Goal: Task Accomplishment & Management: Use online tool/utility

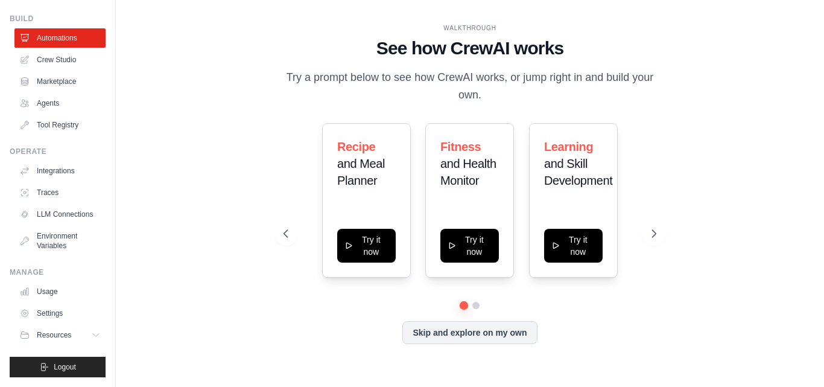
scroll to position [46, 0]
click at [78, 330] on button "Resources" at bounding box center [61, 334] width 91 height 19
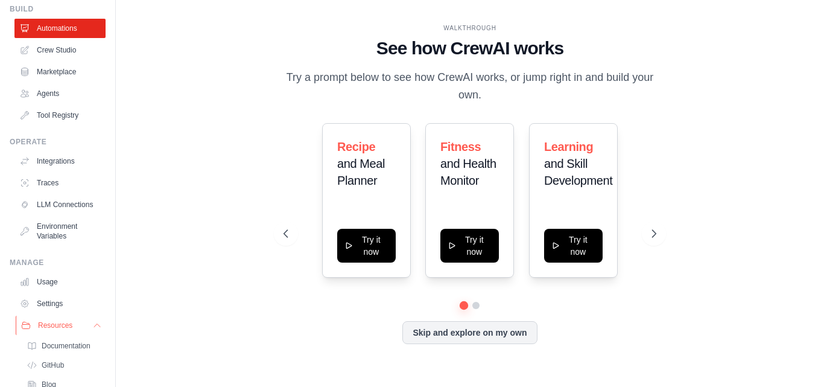
click at [78, 330] on button "Resources" at bounding box center [61, 325] width 91 height 19
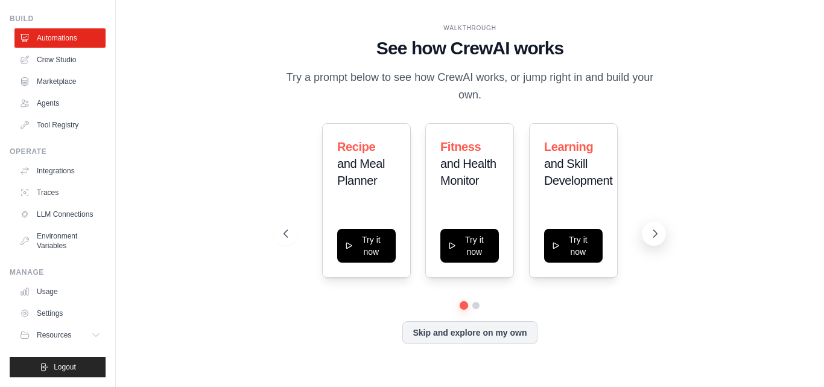
click at [647, 231] on button at bounding box center [654, 233] width 24 height 24
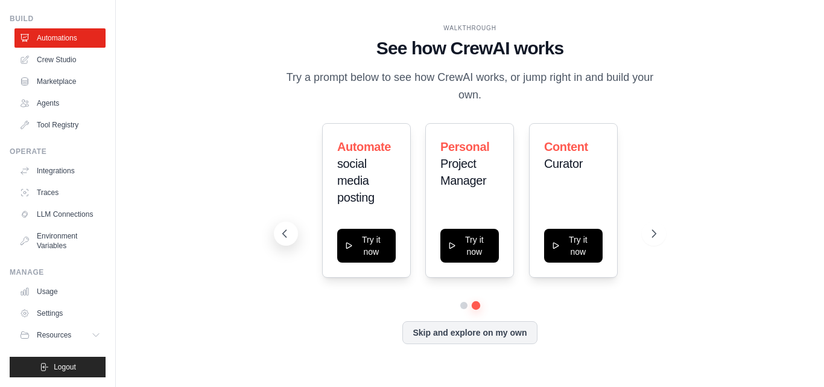
click at [293, 226] on button at bounding box center [286, 233] width 24 height 24
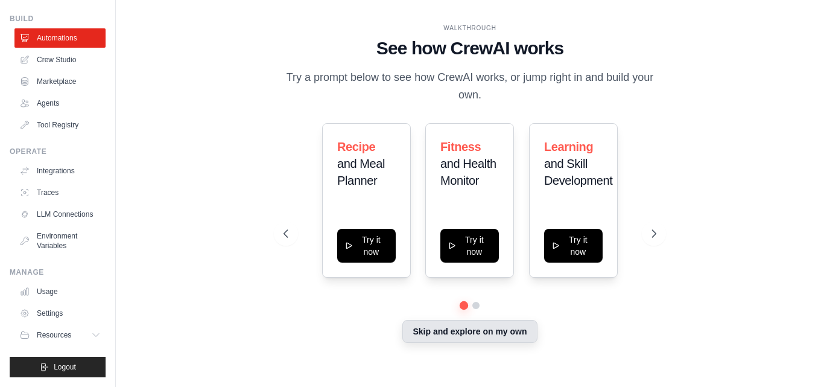
click at [501, 327] on button "Skip and explore on my own" at bounding box center [469, 331] width 135 height 23
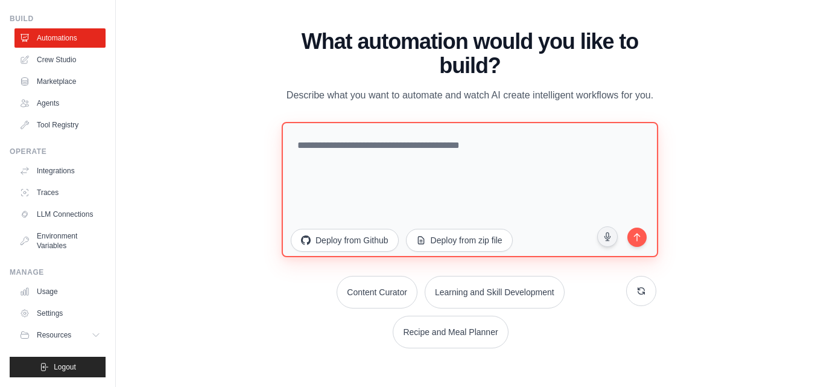
click at [495, 134] on textarea at bounding box center [470, 188] width 376 height 135
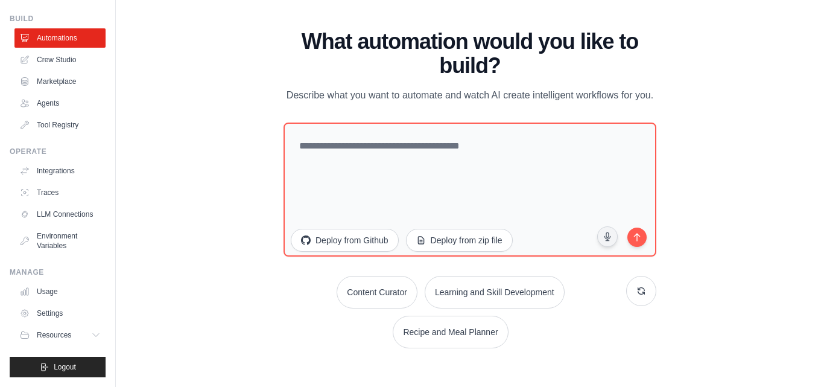
click at [248, 177] on div "WALKTHROUGH See how [PERSON_NAME] works Try a prompt below to see how [PERSON_N…" at bounding box center [470, 193] width 670 height 363
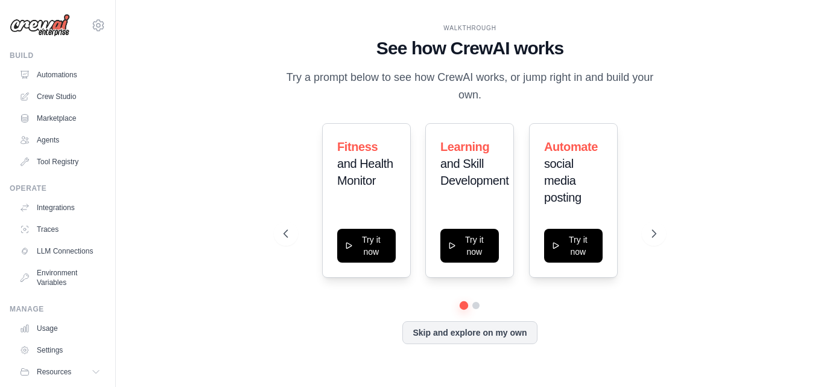
click at [442, 324] on button "Skip and explore on my own" at bounding box center [469, 332] width 135 height 23
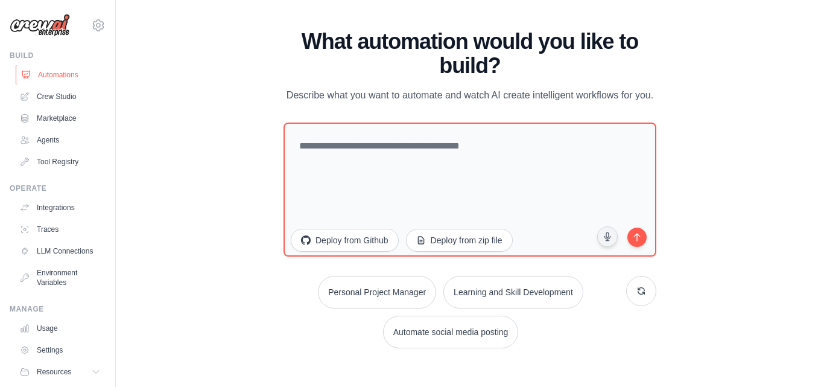
click at [63, 71] on link "Automations" at bounding box center [61, 74] width 91 height 19
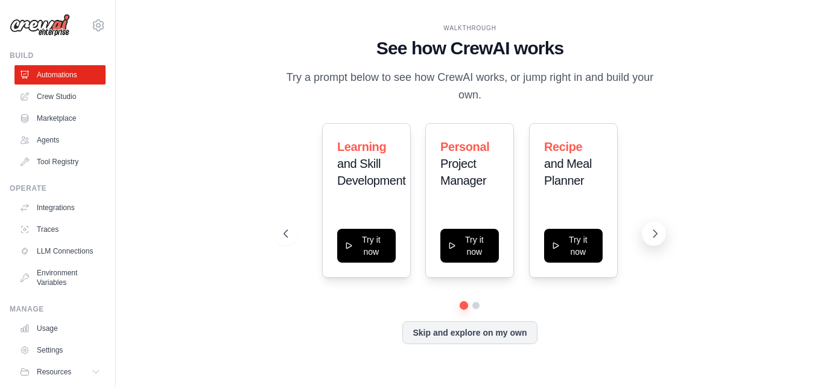
click at [647, 226] on button at bounding box center [654, 233] width 24 height 24
click at [498, 328] on button "Skip and explore on my own" at bounding box center [469, 331] width 135 height 23
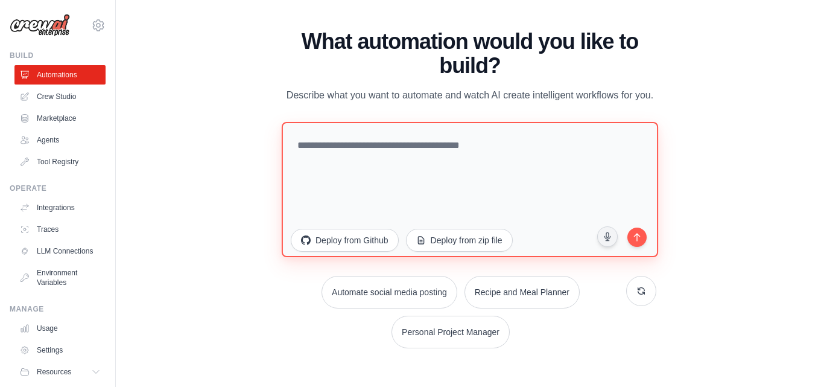
click at [454, 141] on textarea at bounding box center [470, 188] width 376 height 135
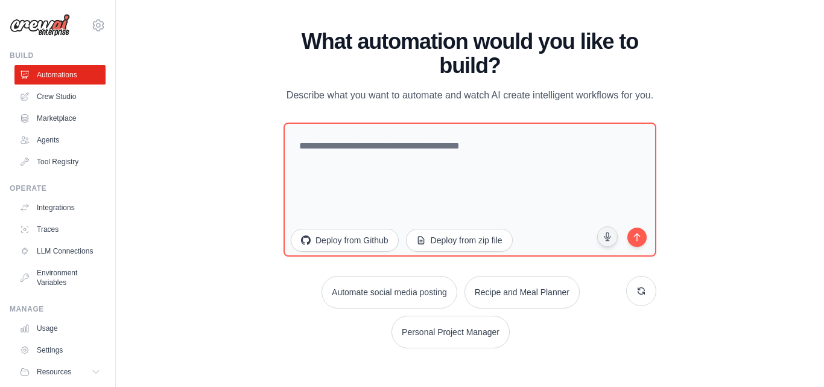
click at [56, 62] on div "Build Automations Crew Studio Marketplace Agents" at bounding box center [58, 111] width 96 height 121
click at [60, 65] on link "Automations" at bounding box center [61, 74] width 91 height 19
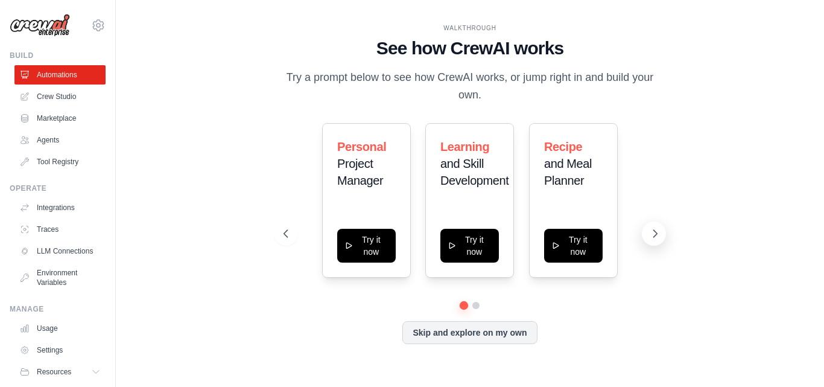
click at [655, 230] on icon at bounding box center [655, 233] width 12 height 12
click at [652, 231] on icon at bounding box center [655, 233] width 12 height 12
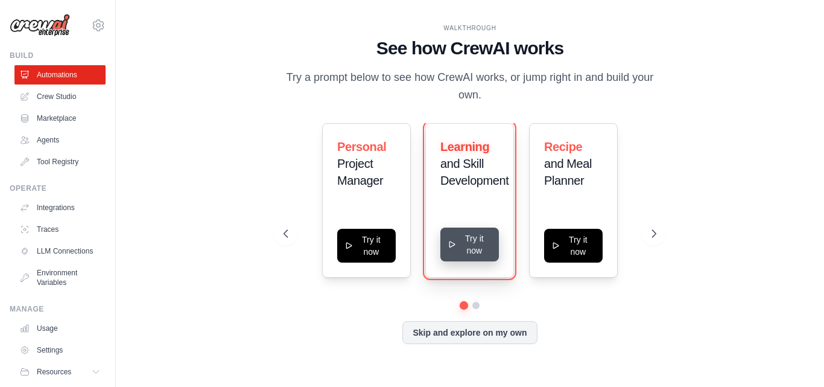
click at [481, 254] on button "Try it now" at bounding box center [469, 244] width 59 height 34
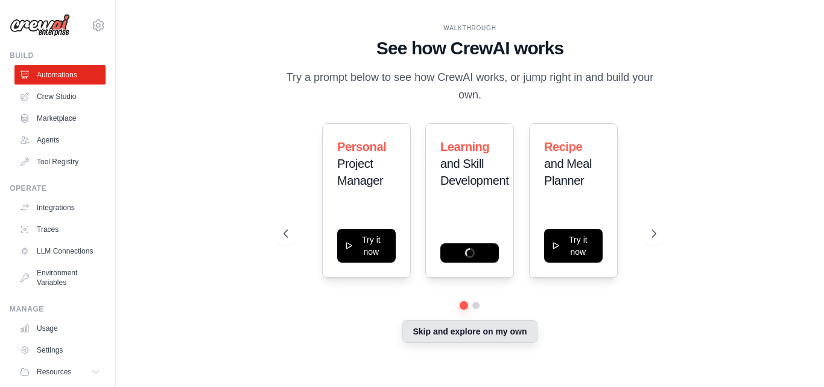
click at [445, 330] on button "Skip and explore on my own" at bounding box center [469, 331] width 135 height 23
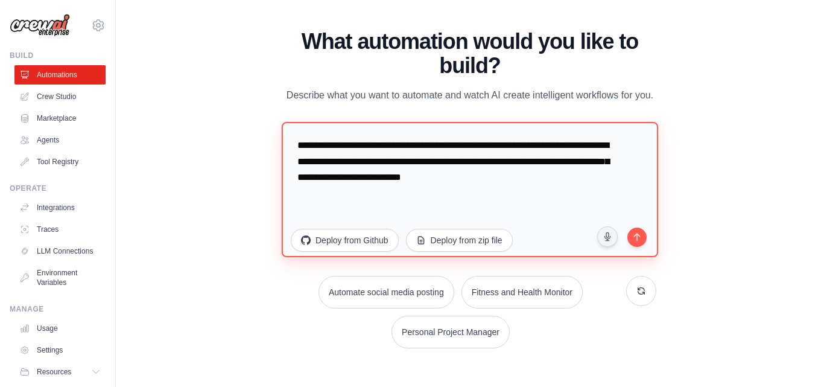
drag, startPoint x: 559, startPoint y: 181, endPoint x: 250, endPoint y: 124, distance: 314.0
click at [256, 129] on div "WALKTHROUGH See how CrewAI works Try a prompt below to see how CrewAI works, or…" at bounding box center [470, 193] width 670 height 363
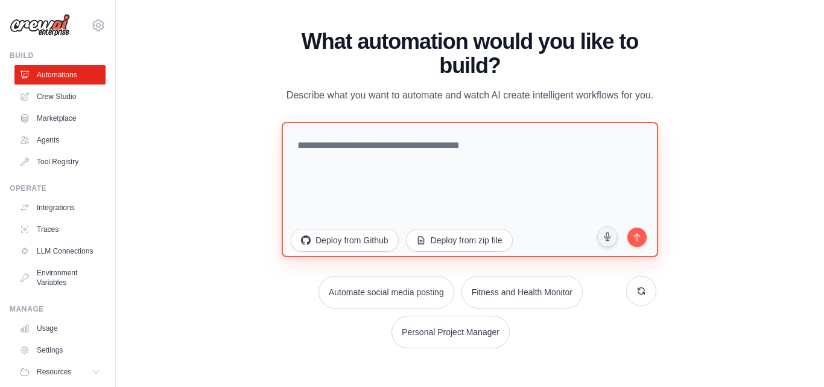
paste textarea "**********"
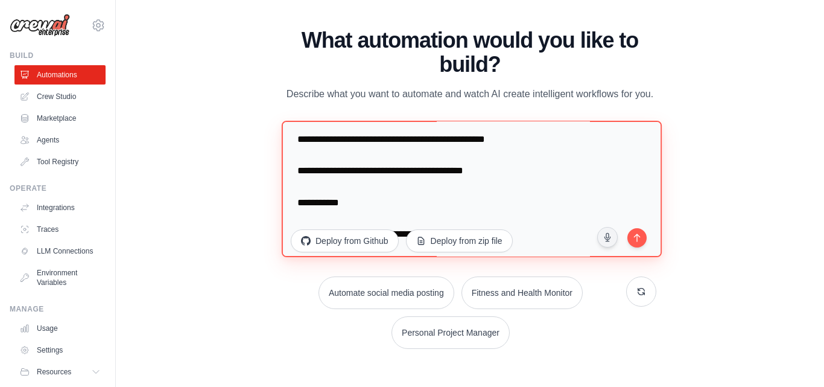
scroll to position [1404, 0]
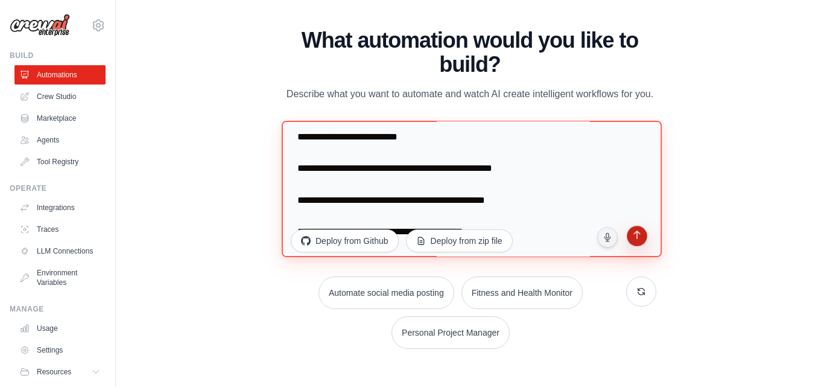
type textarea "**********"
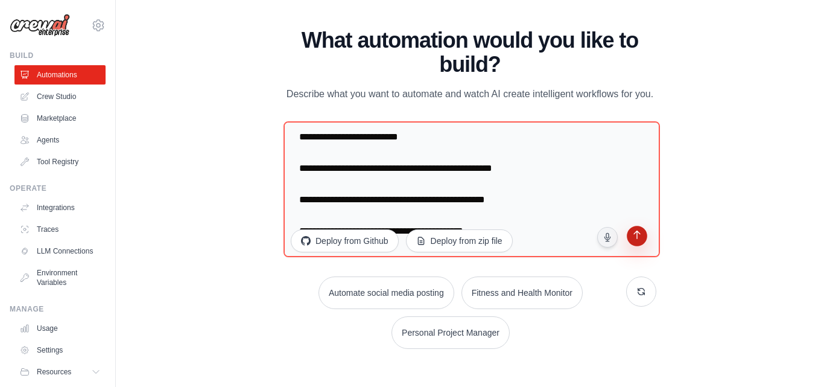
click at [641, 238] on icon "submit" at bounding box center [636, 235] width 11 height 11
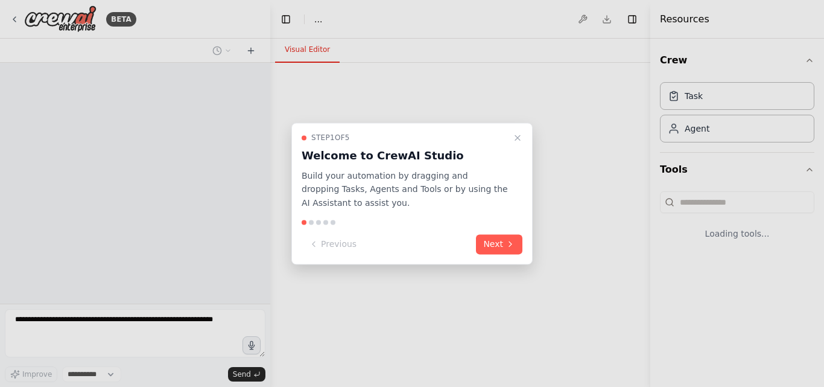
select select "****"
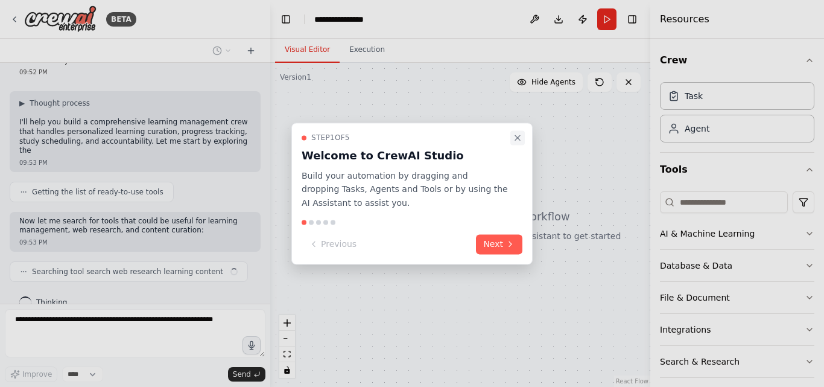
scroll to position [59, 0]
click at [516, 140] on icon "Close walkthrough" at bounding box center [518, 138] width 10 height 10
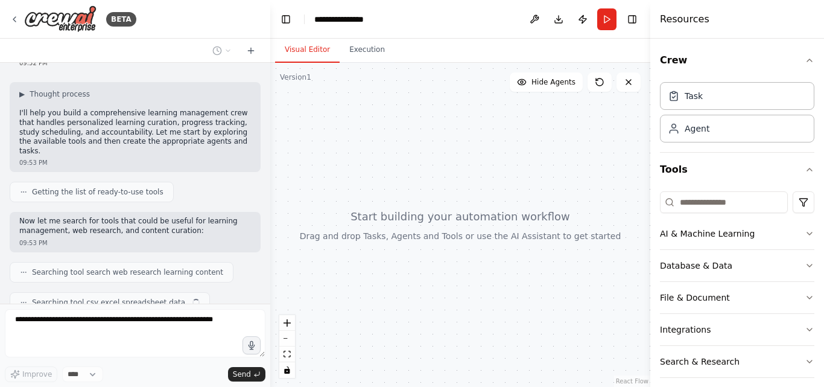
scroll to position [89, 0]
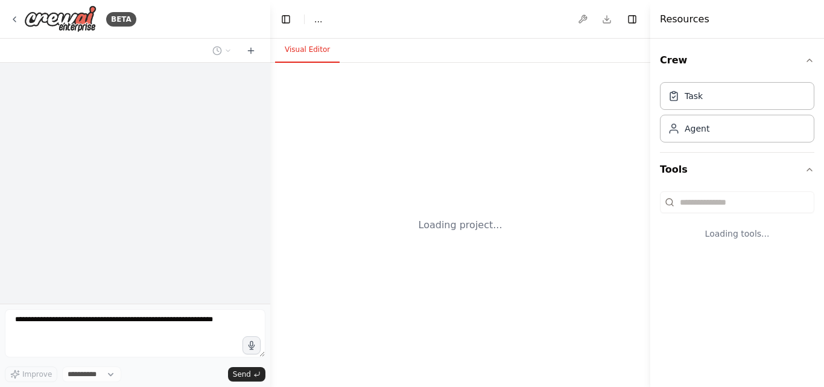
select select "****"
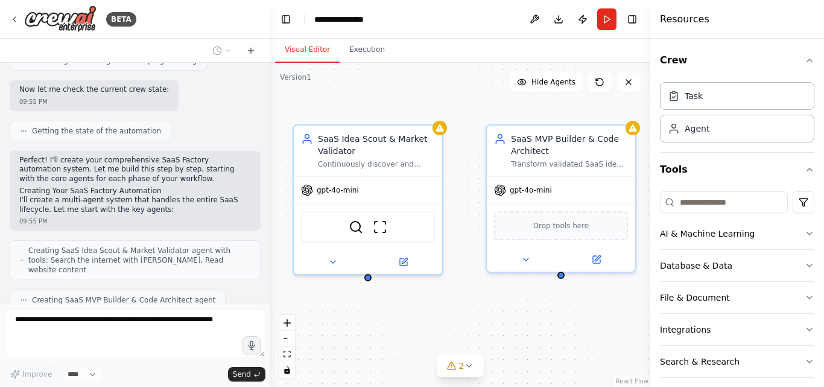
scroll to position [1043, 0]
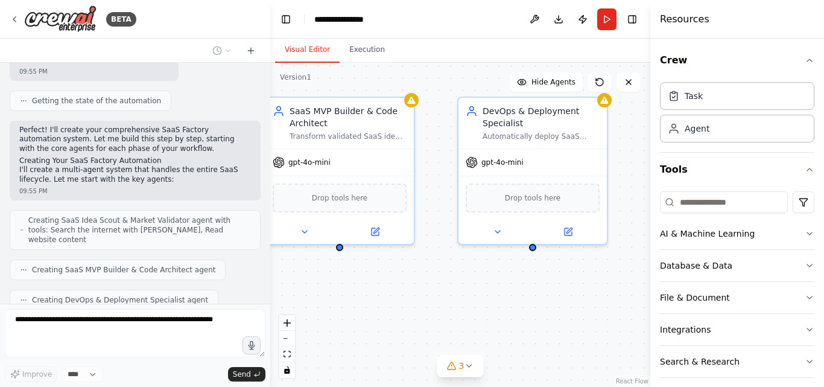
drag, startPoint x: 561, startPoint y: 326, endPoint x: 299, endPoint y: 306, distance: 263.2
click at [299, 306] on div "SaaS Idea Scout & Market Validator Continuously discover and validate profitabl…" at bounding box center [460, 225] width 380 height 324
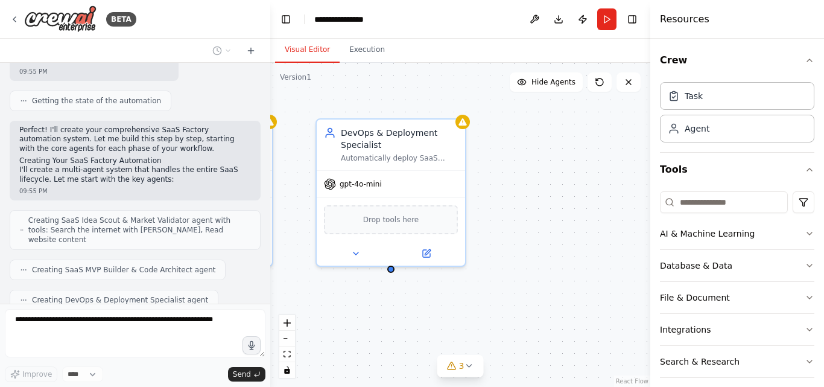
drag, startPoint x: 532, startPoint y: 274, endPoint x: 392, endPoint y: 286, distance: 140.4
click at [392, 287] on div "SaaS Idea Scout & Market Validator Continuously discover and validate profitabl…" at bounding box center [460, 225] width 380 height 324
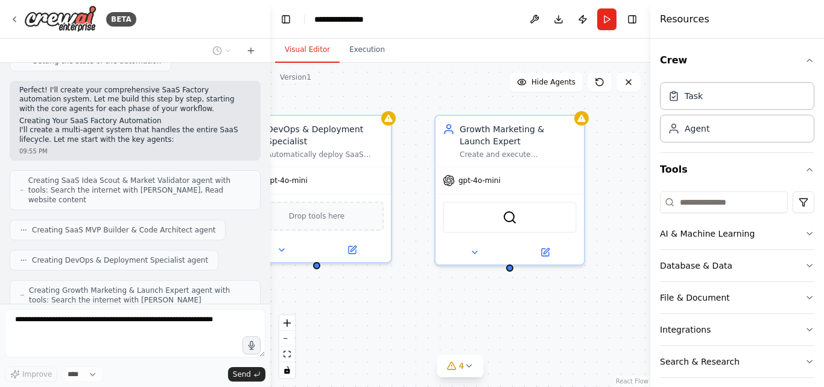
drag, startPoint x: 492, startPoint y: 297, endPoint x: 433, endPoint y: 296, distance: 59.1
click at [433, 296] on div "SaaS Idea Scout & Market Validator Continuously discover and validate profitabl…" at bounding box center [460, 225] width 380 height 324
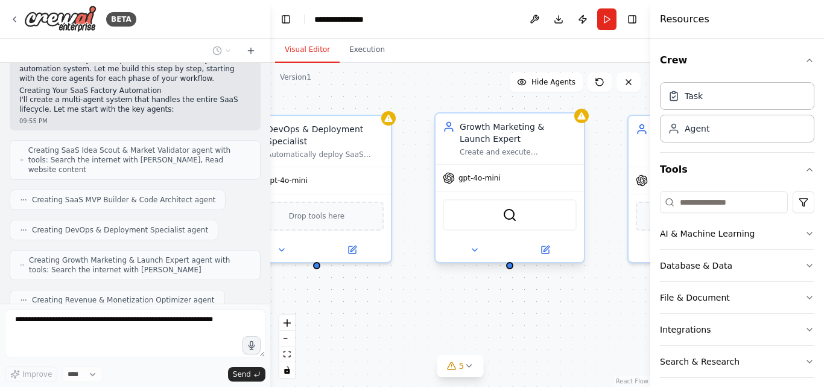
click at [497, 176] on span "gpt-4o-mini" at bounding box center [480, 178] width 42 height 10
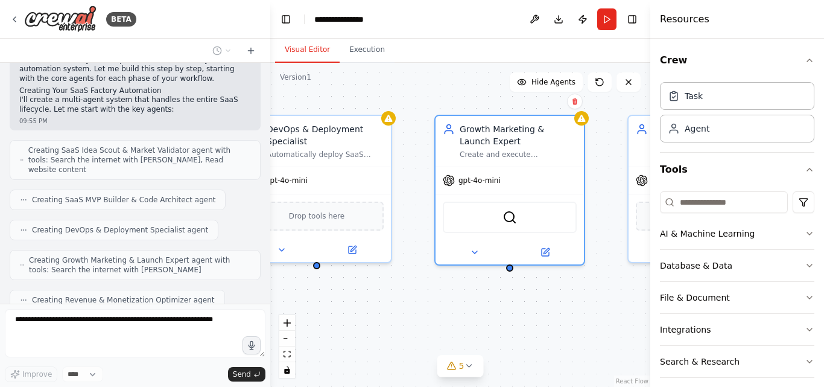
click at [442, 86] on div "SaaS Idea Scout & Market Validator Continuously discover and validate profitabl…" at bounding box center [460, 225] width 380 height 324
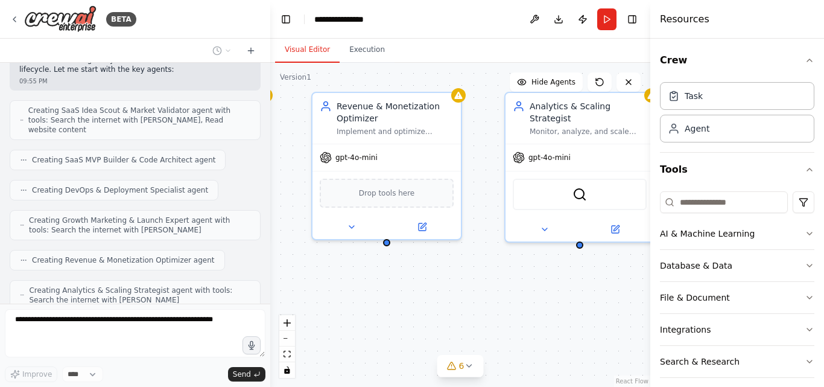
drag, startPoint x: 576, startPoint y: 325, endPoint x: 260, endPoint y: 303, distance: 316.3
click at [260, 303] on div "BETA Objective To run a fully automated SaaS Factory that ideates, builds, depl…" at bounding box center [412, 193] width 824 height 387
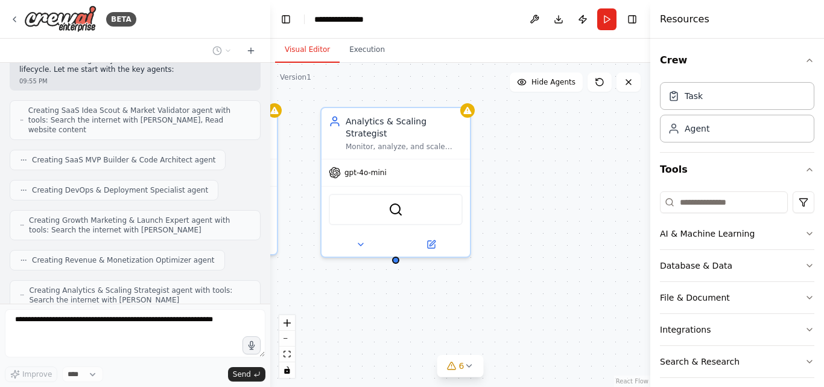
drag, startPoint x: 475, startPoint y: 270, endPoint x: 295, endPoint y: 284, distance: 180.9
click at [295, 284] on div "SaaS Idea Scout & Market Validator Continuously discover and validate profitabl…" at bounding box center [460, 225] width 380 height 324
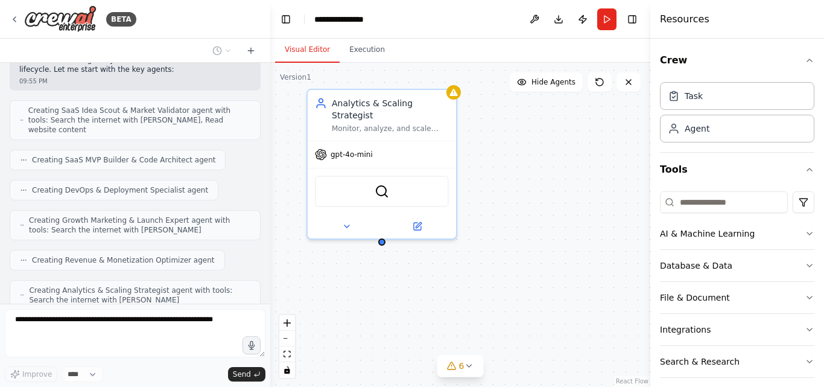
drag, startPoint x: 520, startPoint y: 266, endPoint x: 506, endPoint y: 248, distance: 22.8
click at [506, 248] on div "SaaS Idea Scout & Market Validator Continuously discover and validate profitabl…" at bounding box center [460, 225] width 380 height 324
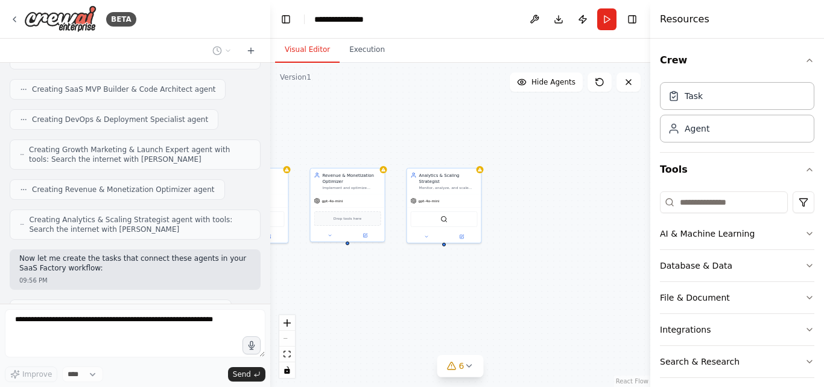
scroll to position [1233, 0]
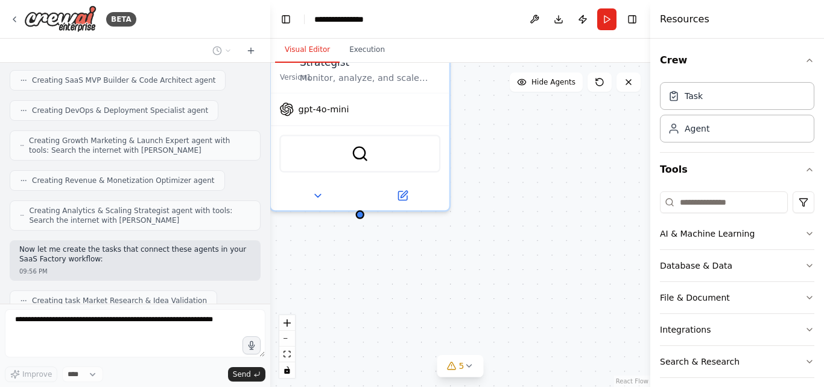
click at [362, 207] on div ".deletable-edge-delete-btn { width: 20px; height: 20px; border: 0px solid #ffff…" at bounding box center [460, 225] width 380 height 324
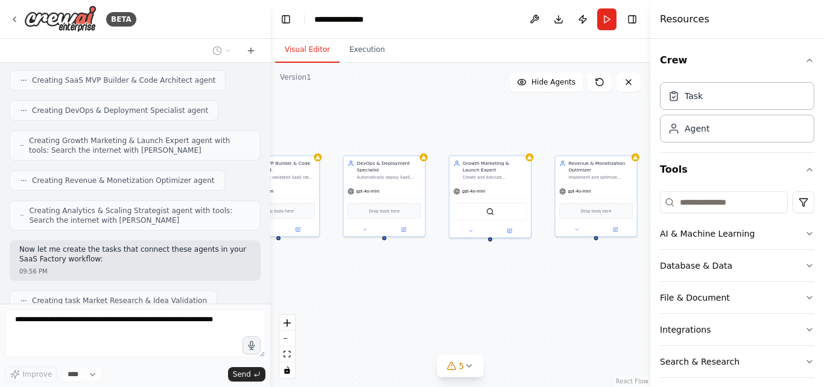
drag, startPoint x: 450, startPoint y: 267, endPoint x: 627, endPoint y: 282, distance: 178.0
click at [706, 264] on div "BETA Objective To run a fully automated SaaS Factory that ideates, builds, depl…" at bounding box center [412, 193] width 824 height 387
click at [471, 370] on button "5" at bounding box center [460, 366] width 46 height 22
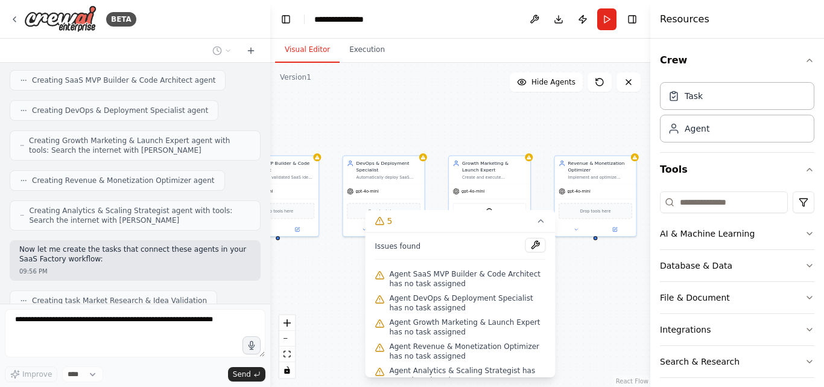
scroll to position [1263, 0]
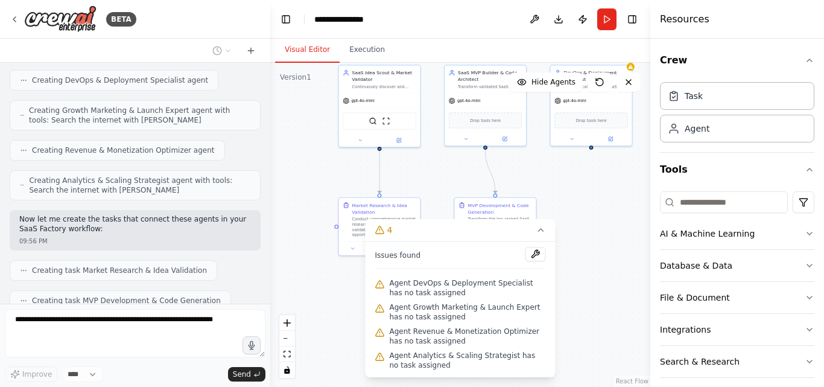
drag, startPoint x: 387, startPoint y: 125, endPoint x: 574, endPoint y: 62, distance: 197.3
click at [594, 34] on main "**********" at bounding box center [460, 193] width 380 height 387
click at [535, 229] on button "4" at bounding box center [461, 230] width 190 height 22
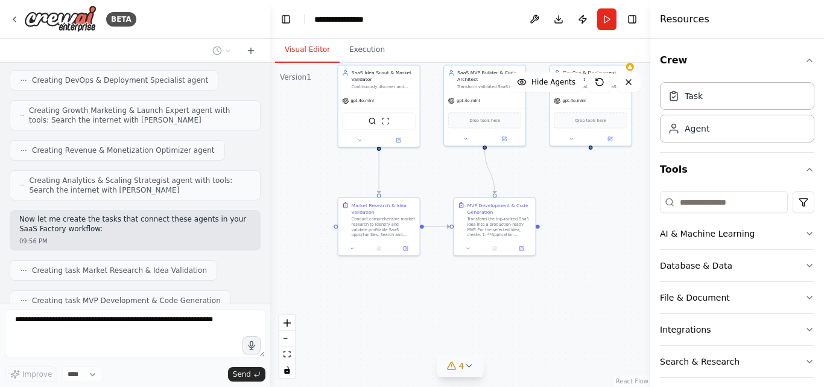
scroll to position [1293, 0]
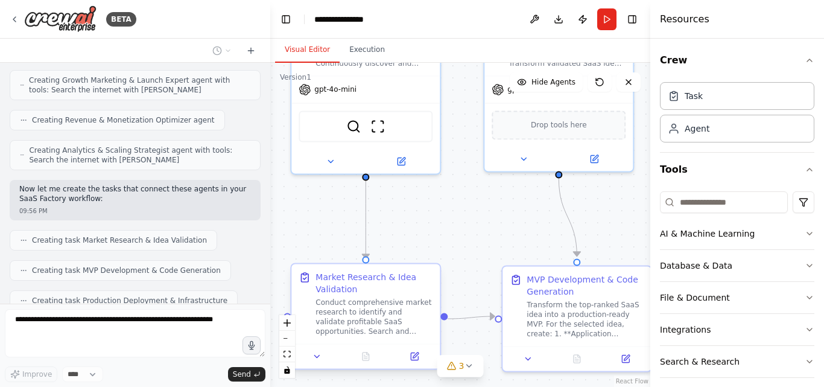
drag, startPoint x: 370, startPoint y: 276, endPoint x: 439, endPoint y: 313, distance: 78.8
click at [424, 386] on html "BETA Objective To run a fully automated SaaS Factory that ideates, builds, depl…" at bounding box center [412, 193] width 824 height 387
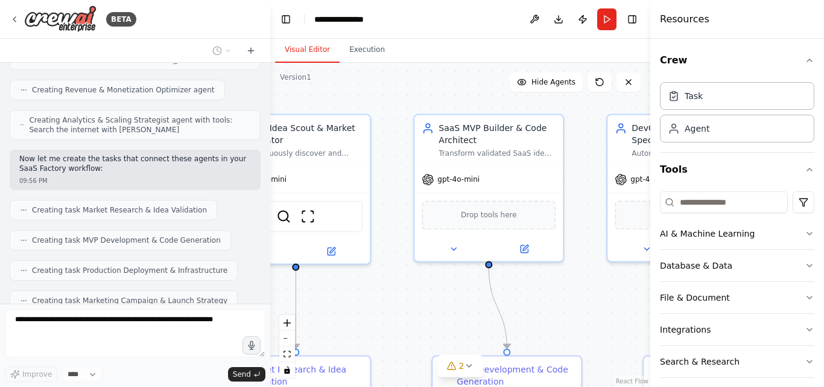
drag, startPoint x: 483, startPoint y: 226, endPoint x: 321, endPoint y: 287, distance: 173.1
click at [321, 287] on div ".deletable-edge-delete-btn { width: 20px; height: 20px; border: 0px solid #ffff…" at bounding box center [460, 225] width 380 height 324
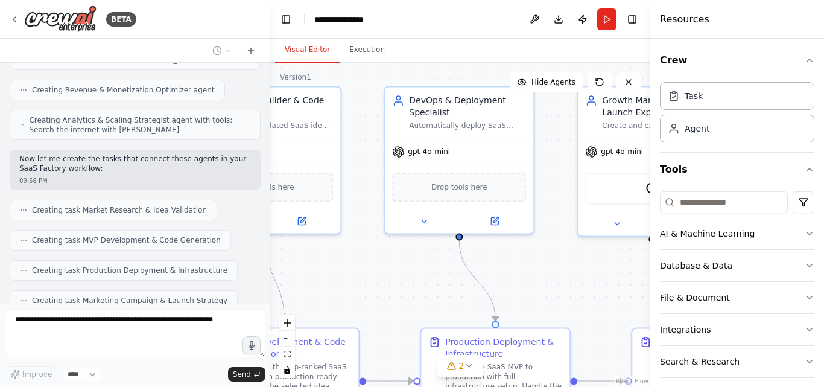
drag, startPoint x: 524, startPoint y: 247, endPoint x: 302, endPoint y: 236, distance: 222.3
click at [302, 236] on div ".deletable-edge-delete-btn { width: 20px; height: 20px; border: 0px solid #ffff…" at bounding box center [460, 225] width 380 height 324
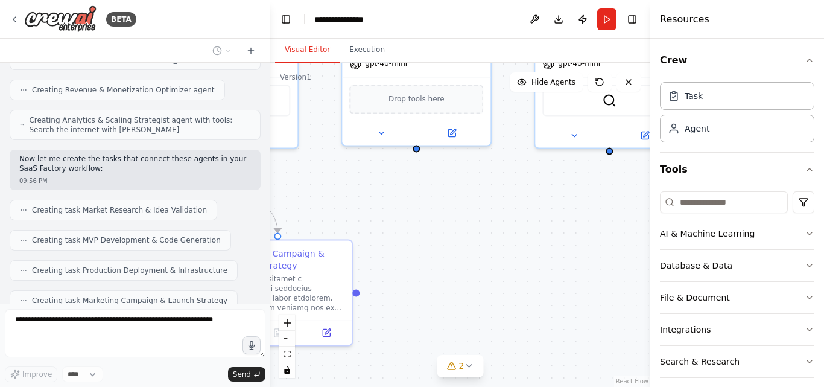
drag, startPoint x: 533, startPoint y: 247, endPoint x: 269, endPoint y: 186, distance: 270.7
click at [211, 173] on div "BETA Objective To run a fully automated SaaS Factory that ideates, builds, depl…" at bounding box center [412, 193] width 824 height 387
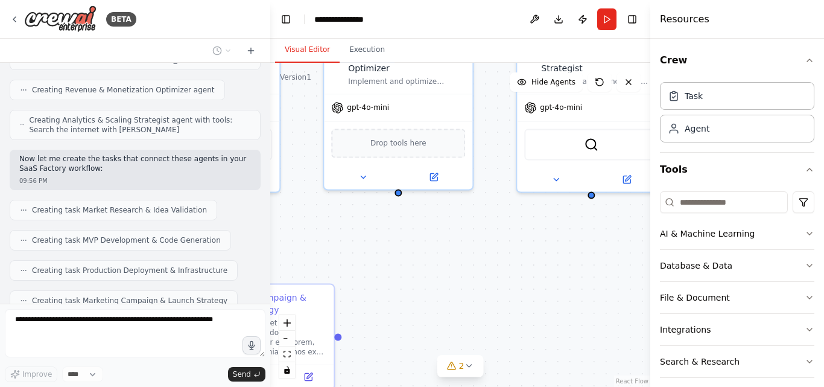
drag, startPoint x: 445, startPoint y: 179, endPoint x: 427, endPoint y: 223, distance: 47.4
click at [427, 223] on div ".deletable-edge-delete-btn { width: 20px; height: 20px; border: 0px solid #ffff…" at bounding box center [460, 225] width 380 height 324
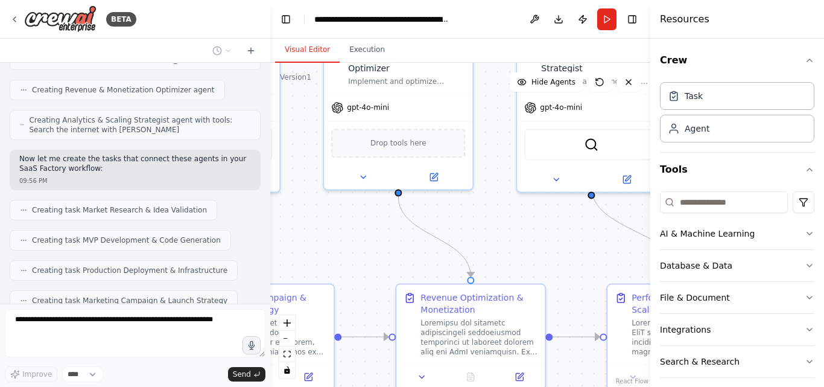
scroll to position [1494, 0]
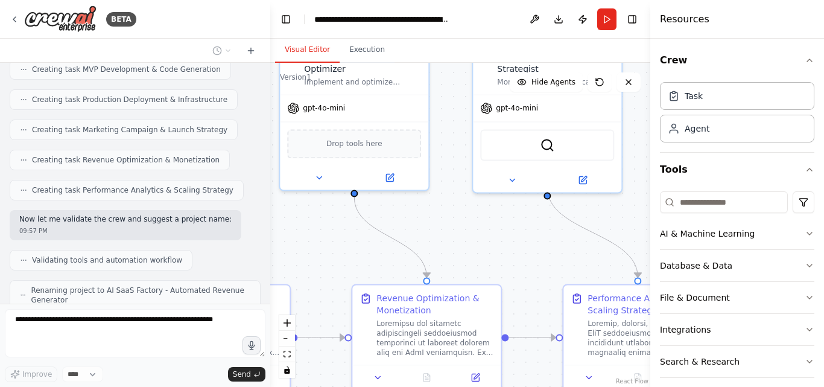
drag, startPoint x: 530, startPoint y: 240, endPoint x: 485, endPoint y: 240, distance: 45.3
click at [486, 240] on div ".deletable-edge-delete-btn { width: 20px; height: 20px; border: 0px solid #ffff…" at bounding box center [460, 225] width 380 height 324
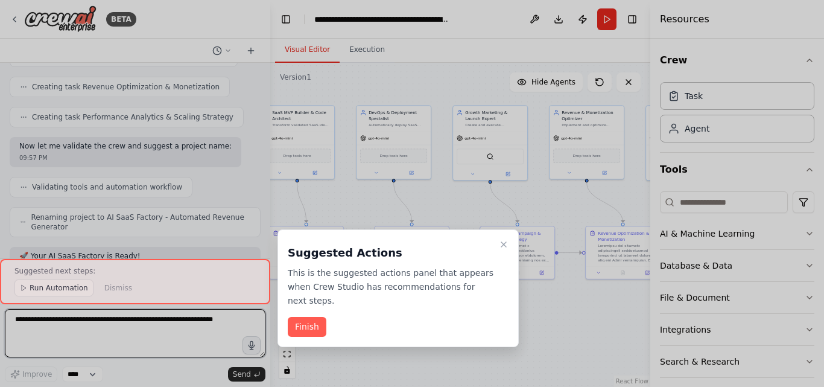
drag, startPoint x: 493, startPoint y: 242, endPoint x: 649, endPoint y: 208, distance: 159.4
click at [649, 208] on div "BETA Objective To run a fully automated SaaS Factory that ideates, builds, depl…" at bounding box center [412, 193] width 824 height 387
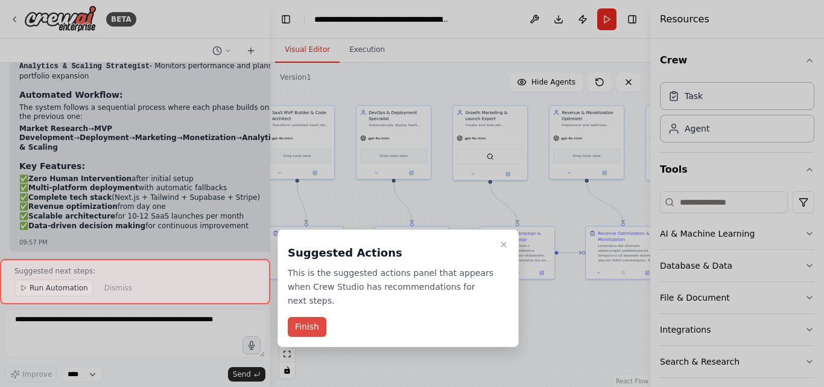
click at [314, 317] on button "Finish" at bounding box center [307, 327] width 39 height 20
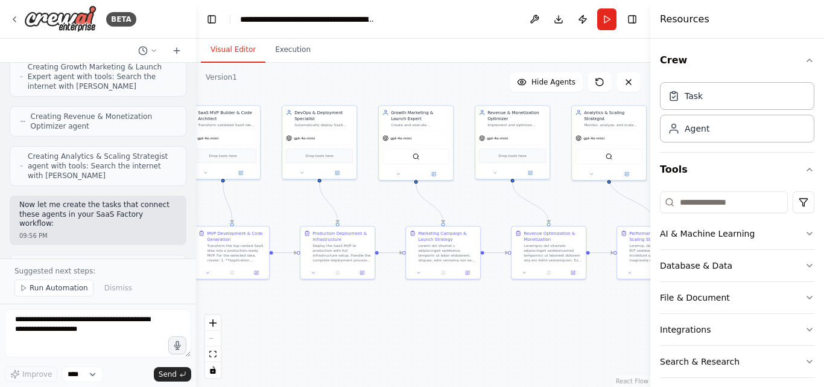
scroll to position [2110, 0]
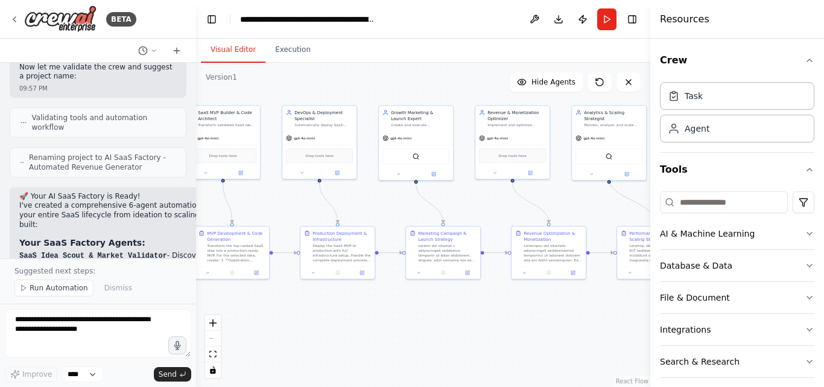
drag, startPoint x: 268, startPoint y: 87, endPoint x: 0, endPoint y: 141, distance: 273.2
click at [0, 141] on div "BETA Objective To run a fully automated SaaS Factory that ideates, builds, depl…" at bounding box center [98, 193] width 196 height 387
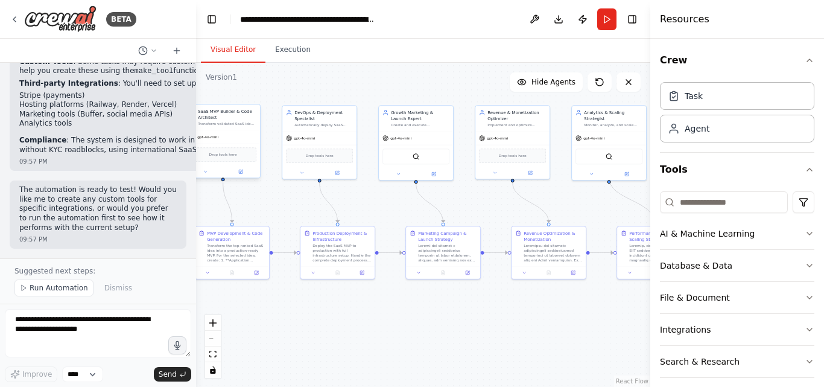
scroll to position [2713, 0]
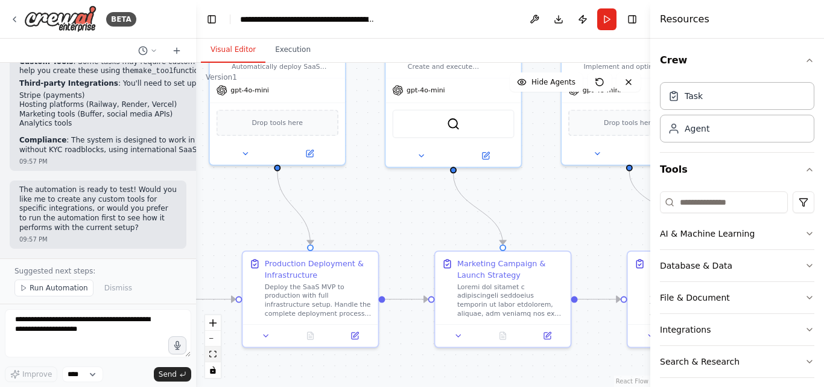
click at [212, 351] on icon "fit view" at bounding box center [212, 354] width 7 height 7
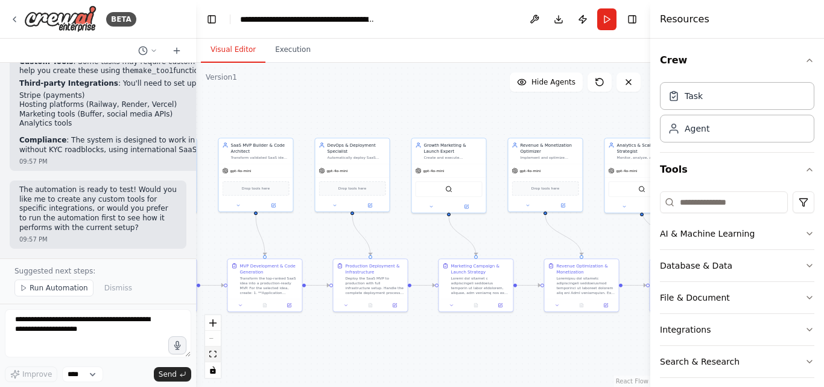
click at [212, 351] on icon "fit view" at bounding box center [212, 354] width 7 height 7
click at [215, 365] on button "toggle interactivity" at bounding box center [213, 370] width 16 height 16
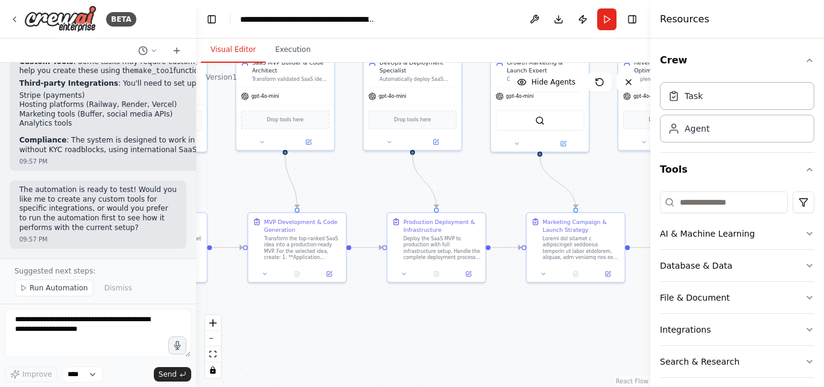
drag, startPoint x: 306, startPoint y: 340, endPoint x: 378, endPoint y: 314, distance: 76.3
click at [378, 314] on div ".deletable-edge-delete-btn { width: 20px; height: 20px; border: 0px solid #ffff…" at bounding box center [423, 225] width 454 height 324
click at [215, 371] on icon "toggle interactivity" at bounding box center [212, 369] width 5 height 7
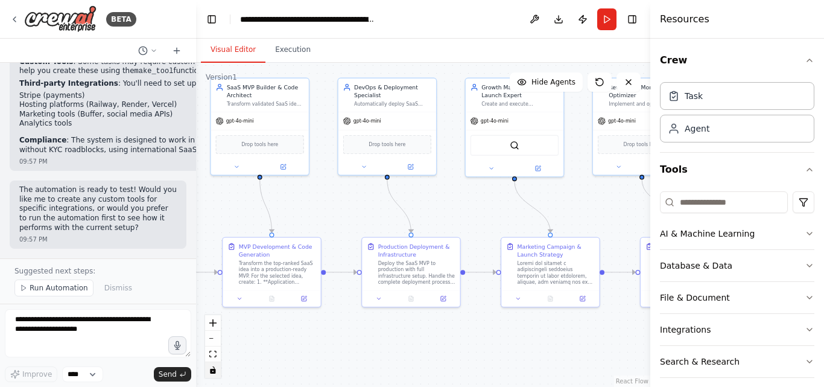
drag, startPoint x: 353, startPoint y: 309, endPoint x: 297, endPoint y: 351, distance: 69.7
click at [298, 351] on div ".deletable-edge-delete-btn { width: 20px; height: 20px; border: 0px solid #ffff…" at bounding box center [423, 225] width 454 height 324
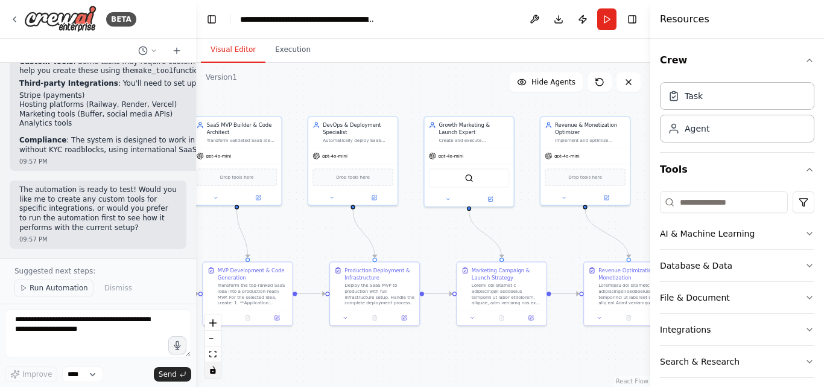
click at [64, 288] on span "Run Automation" at bounding box center [59, 288] width 59 height 10
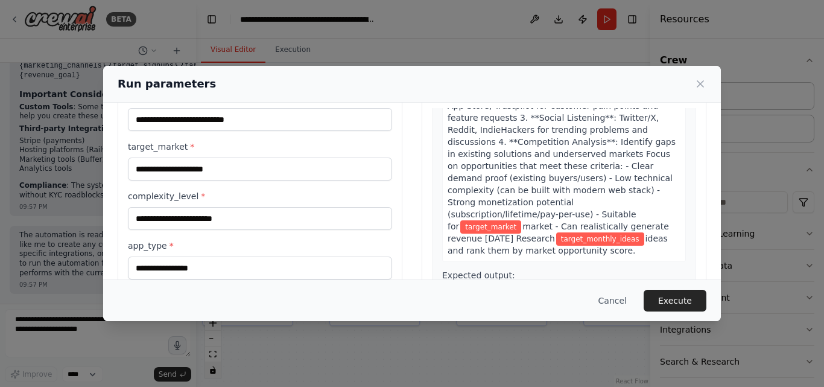
scroll to position [141, 0]
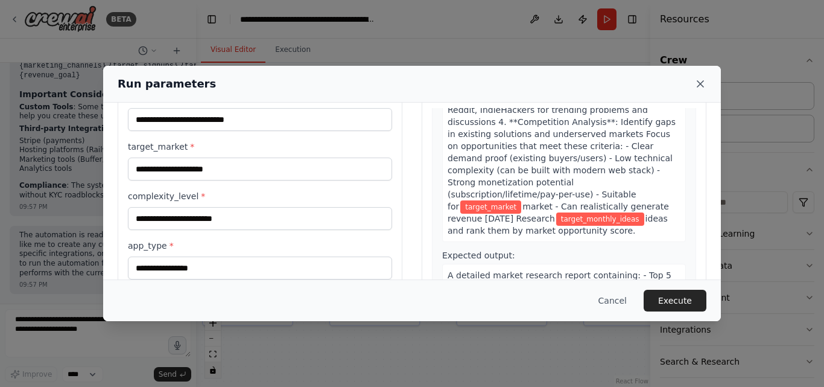
click at [705, 80] on icon at bounding box center [700, 84] width 12 height 12
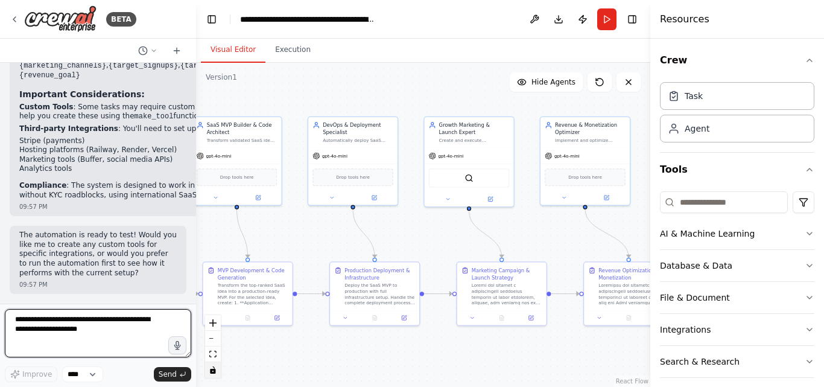
click at [103, 326] on textarea at bounding box center [98, 333] width 186 height 48
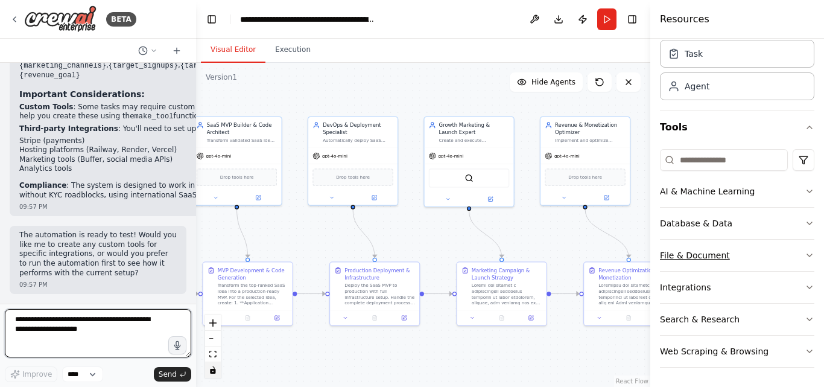
scroll to position [0, 0]
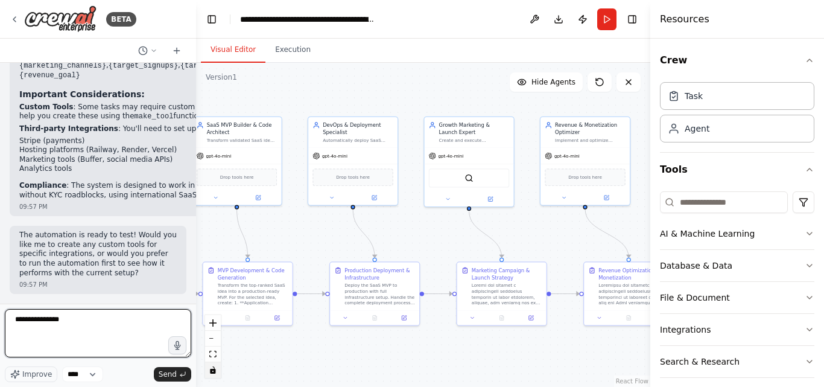
type textarea "**********"
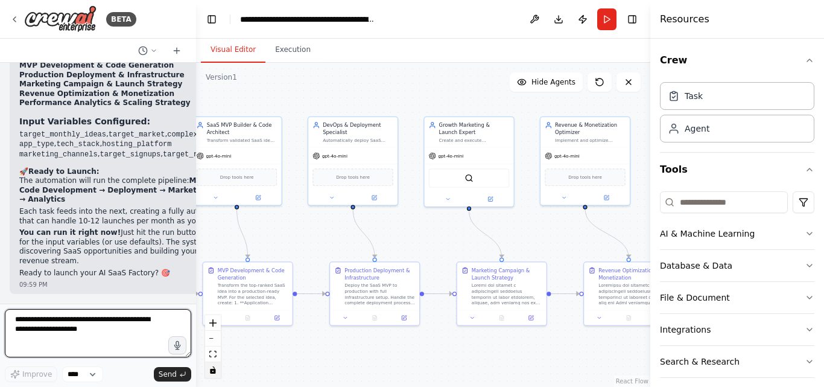
scroll to position [3124, 0]
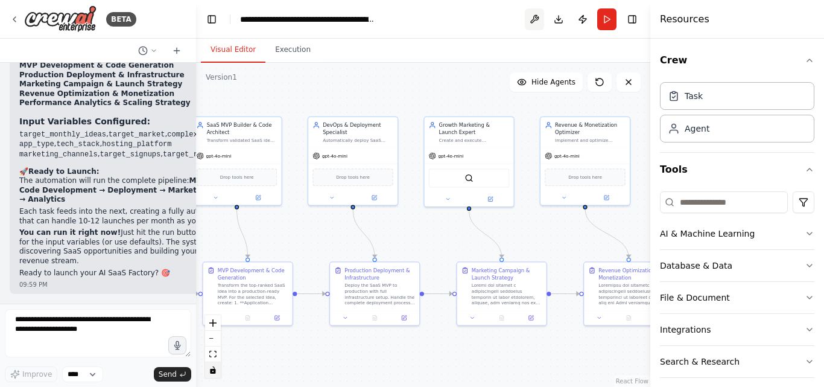
click at [532, 24] on button at bounding box center [534, 19] width 19 height 22
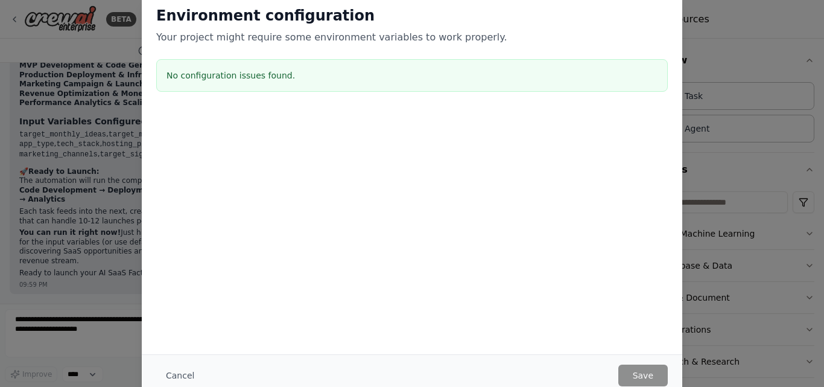
click at [752, 208] on div "Environment configuration Your project might require some environment variables…" at bounding box center [412, 193] width 824 height 387
click at [189, 368] on button "Cancel" at bounding box center [180, 375] width 48 height 22
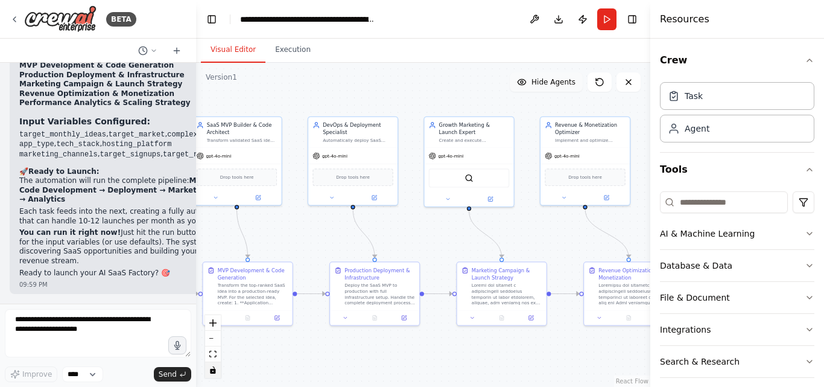
click at [549, 89] on button "Hide Agents" at bounding box center [546, 81] width 73 height 19
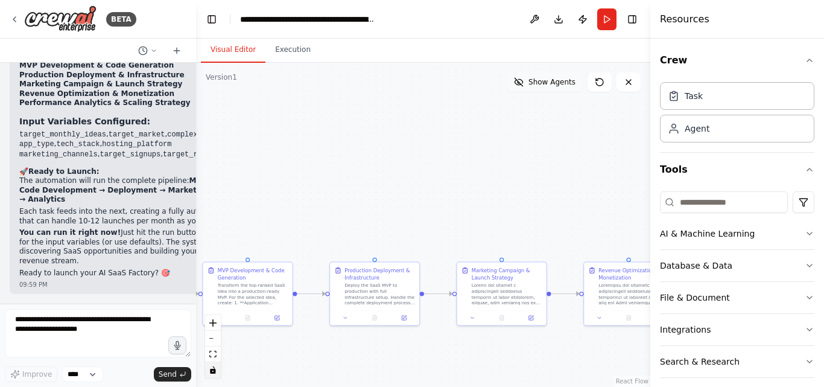
click at [565, 78] on span "Show Agents" at bounding box center [551, 82] width 47 height 10
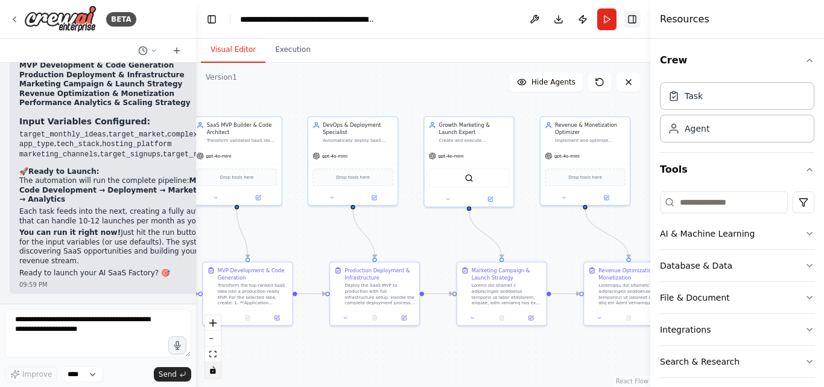
click at [628, 18] on button "Toggle Right Sidebar" at bounding box center [632, 19] width 17 height 17
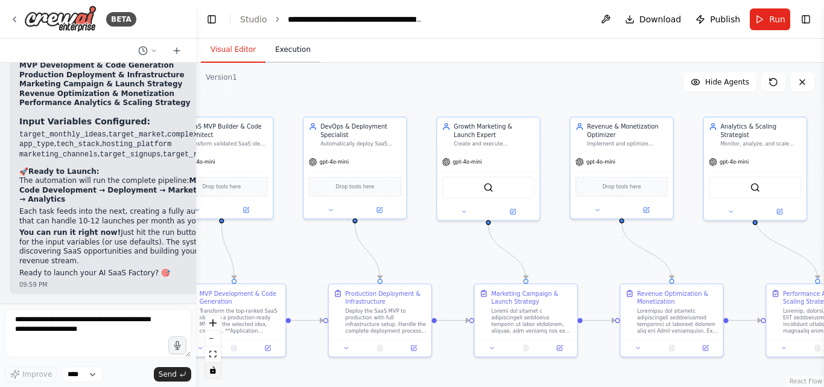
click at [292, 54] on button "Execution" at bounding box center [292, 49] width 55 height 25
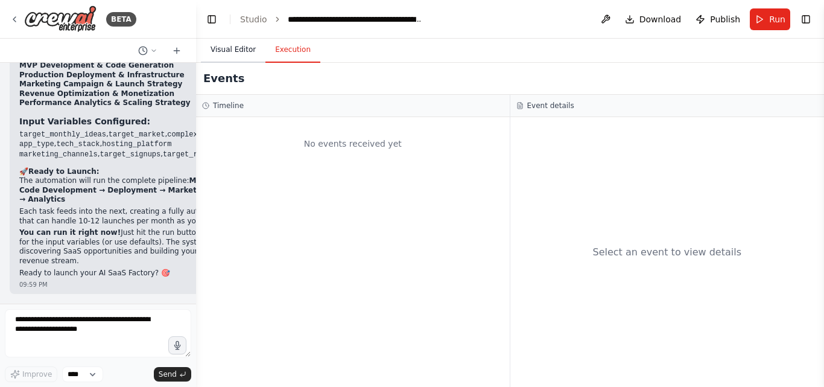
click at [250, 52] on button "Visual Editor" at bounding box center [233, 49] width 65 height 25
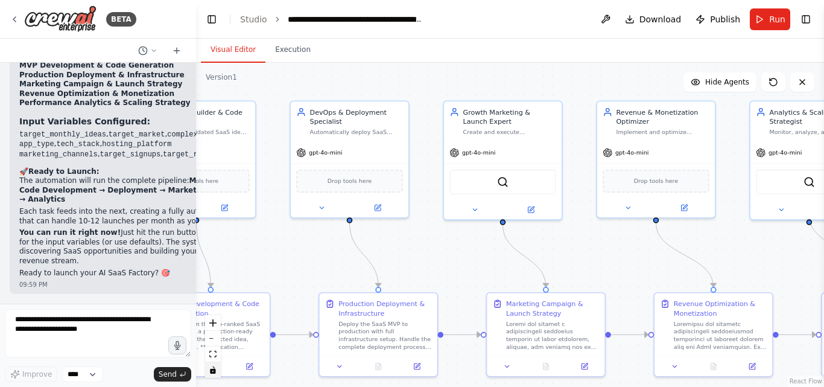
scroll to position [3265, 0]
click at [802, 82] on icon at bounding box center [802, 82] width 5 height 5
click at [705, 84] on button "Hide Agents" at bounding box center [720, 81] width 73 height 19
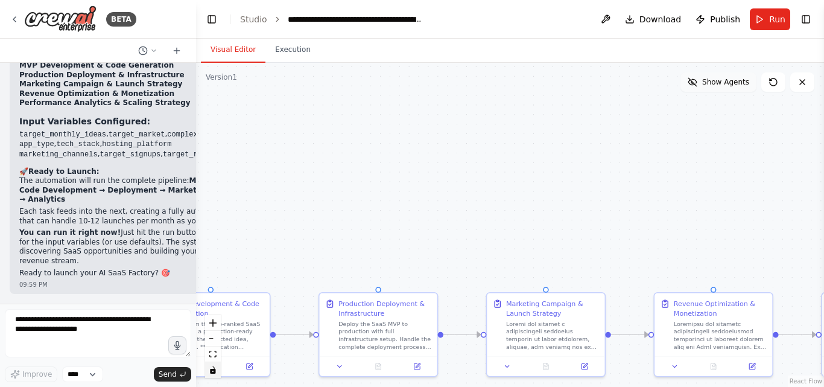
click at [705, 84] on button "Show Agents" at bounding box center [719, 81] width 76 height 19
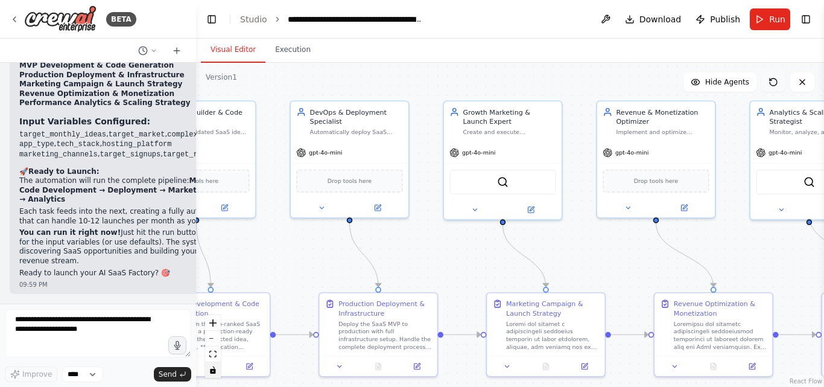
click at [764, 77] on button at bounding box center [773, 81] width 24 height 19
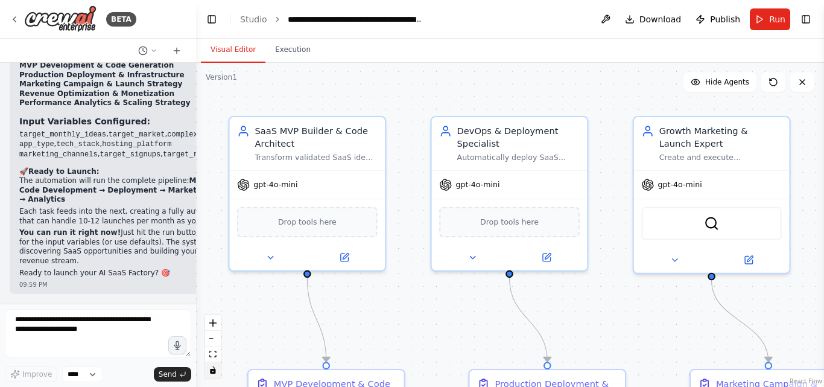
drag, startPoint x: 276, startPoint y: 279, endPoint x: 420, endPoint y: 318, distance: 149.3
click at [420, 318] on div ".deletable-edge-delete-btn { width: 20px; height: 20px; border: 0px solid #ffff…" at bounding box center [510, 225] width 628 height 324
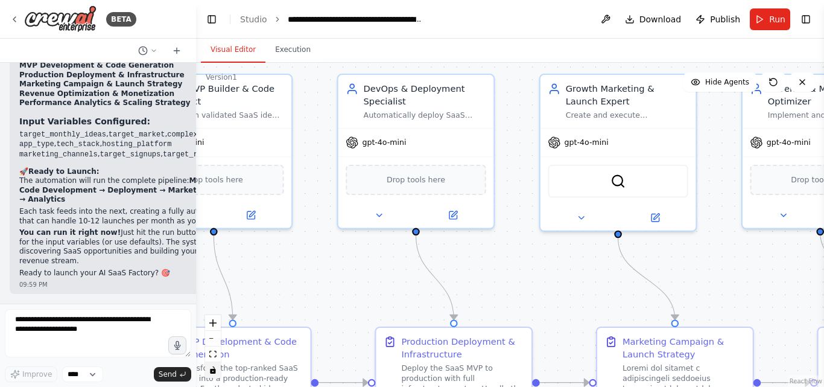
drag, startPoint x: 597, startPoint y: 302, endPoint x: 516, endPoint y: 259, distance: 92.0
click at [516, 259] on div ".deletable-edge-delete-btn { width: 20px; height: 20px; border: 0px solid #ffff…" at bounding box center [510, 225] width 628 height 324
click at [661, 22] on span "Download" at bounding box center [660, 19] width 42 height 12
click at [373, 215] on button at bounding box center [378, 212] width 71 height 15
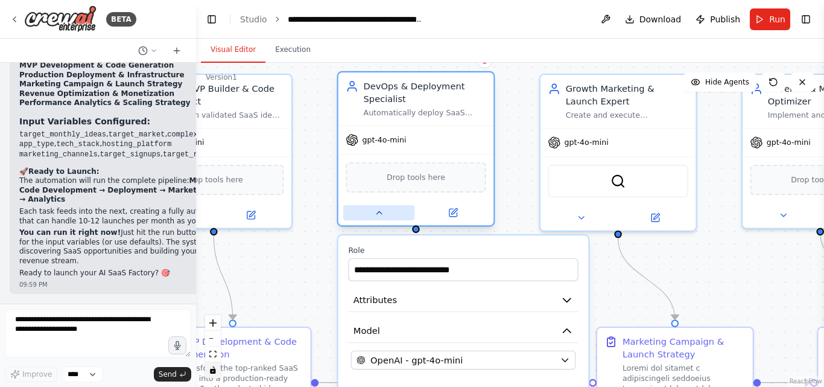
click at [373, 215] on button at bounding box center [378, 212] width 71 height 15
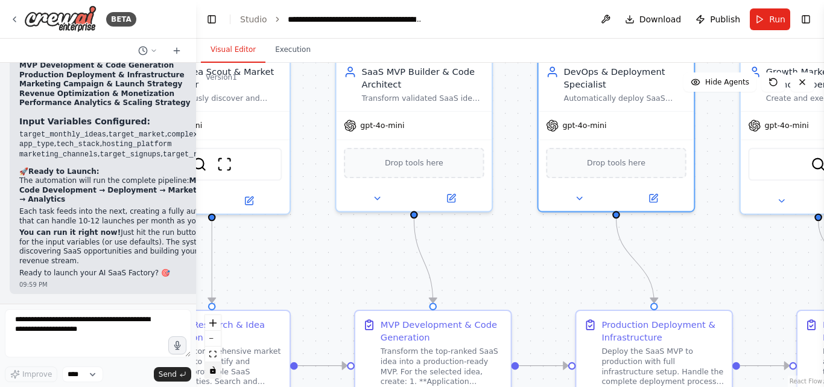
drag, startPoint x: 386, startPoint y: 265, endPoint x: 478, endPoint y: 242, distance: 95.1
click at [487, 246] on div ".deletable-edge-delete-btn { width: 20px; height: 20px; border: 0px solid #ffff…" at bounding box center [510, 225] width 628 height 324
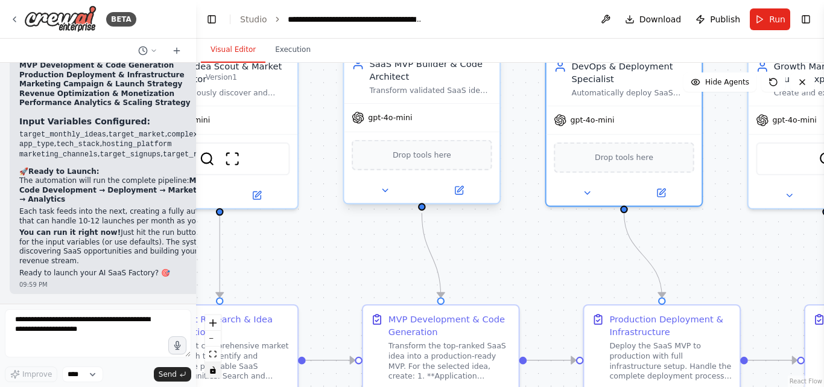
click at [479, 118] on div "gpt-4o-mini" at bounding box center [422, 118] width 156 height 28
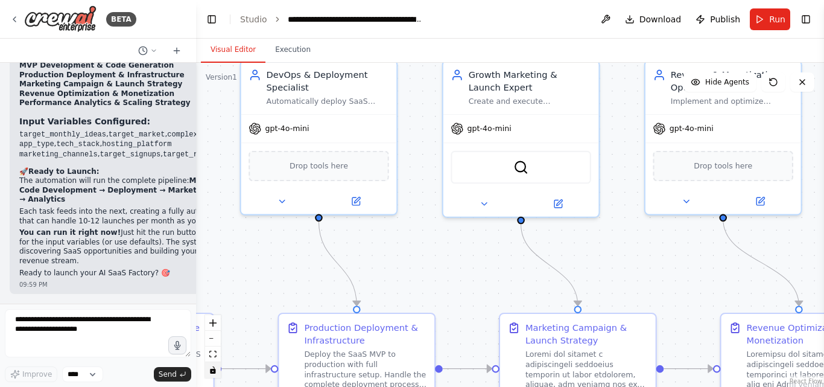
drag, startPoint x: 517, startPoint y: 283, endPoint x: 78, endPoint y: 261, distance: 439.7
click at [78, 261] on div "BETA Objective To run a fully automated SaaS Factory that ideates, builds, depl…" at bounding box center [412, 193] width 824 height 387
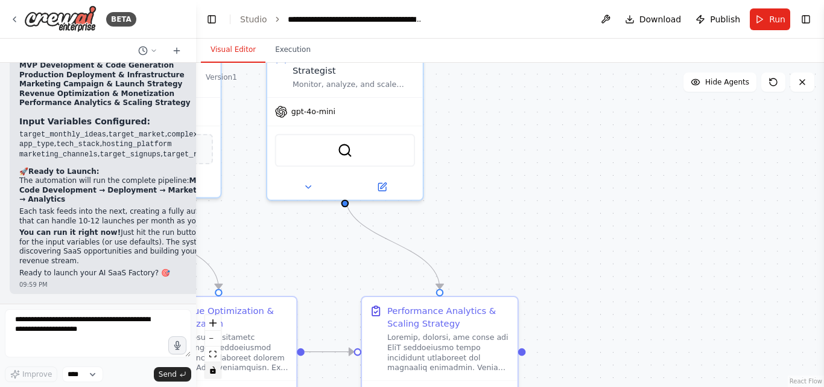
drag, startPoint x: 713, startPoint y: 230, endPoint x: 265, endPoint y: 243, distance: 448.4
click at [265, 243] on div ".deletable-edge-delete-btn { width: 20px; height: 20px; border: 0px solid #ffff…" at bounding box center [510, 225] width 628 height 324
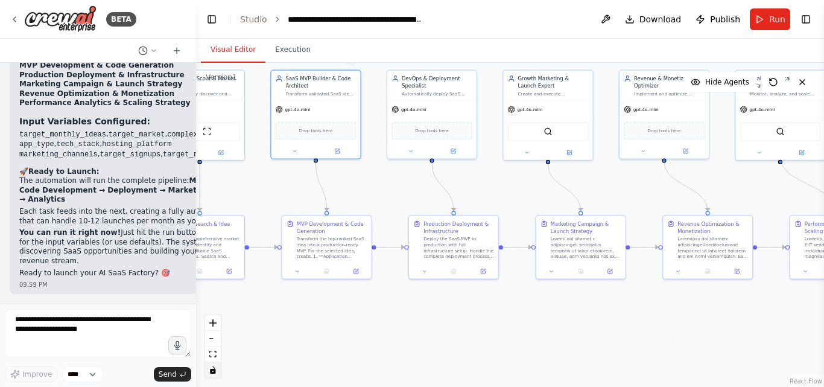
drag, startPoint x: 379, startPoint y: 237, endPoint x: 798, endPoint y: 153, distance: 427.1
click at [819, 157] on div "BETA Objective To run a fully automated SaaS Factory that ideates, builds, depl…" at bounding box center [412, 193] width 824 height 387
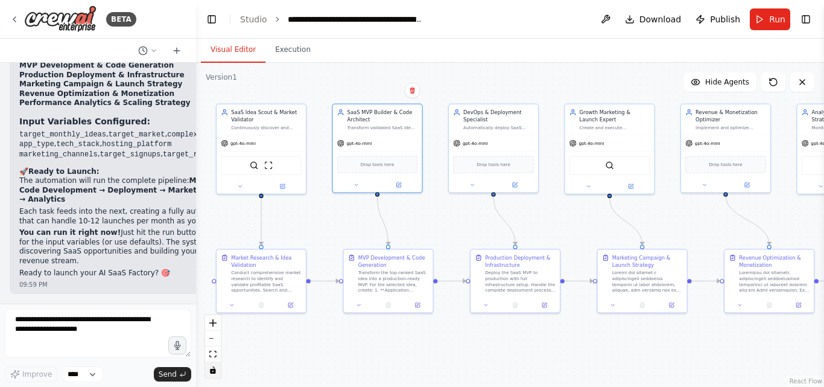
drag, startPoint x: 592, startPoint y: 164, endPoint x: 601, endPoint y: 225, distance: 61.6
click at [601, 225] on div ".deletable-edge-delete-btn { width: 20px; height: 20px; border: 0px solid #ffff…" at bounding box center [510, 225] width 628 height 324
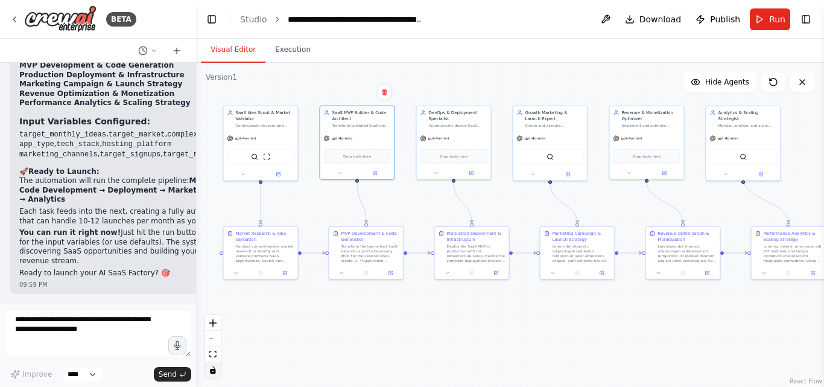
drag, startPoint x: 577, startPoint y: 233, endPoint x: 518, endPoint y: 208, distance: 63.8
click at [520, 209] on div ".deletable-edge-delete-btn { width: 20px; height: 20px; border: 0px solid #ffff…" at bounding box center [510, 225] width 628 height 324
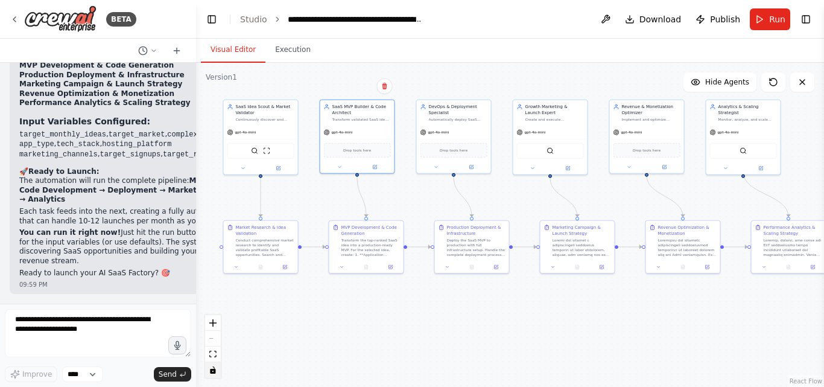
click at [760, 14] on button "Run" at bounding box center [770, 19] width 40 height 22
